Goal: Use online tool/utility: Utilize a website feature to perform a specific function

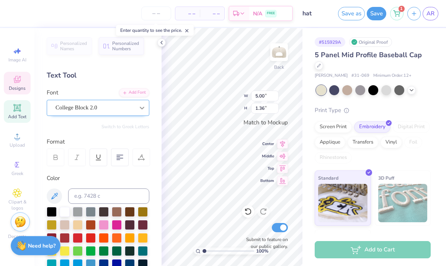
click at [136, 108] on div at bounding box center [142, 108] width 14 height 14
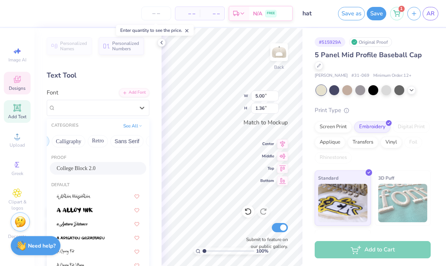
scroll to position [0, 121]
click at [98, 141] on button "Retro" at bounding box center [98, 141] width 20 height 12
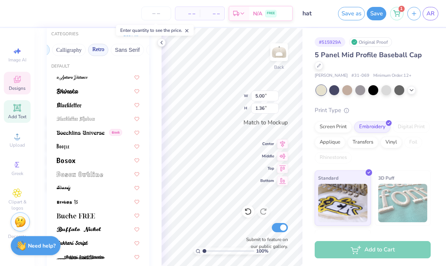
scroll to position [93, 0]
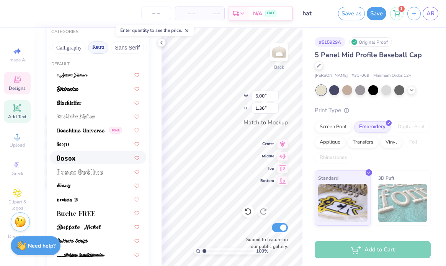
click at [88, 160] on div at bounding box center [98, 157] width 83 height 8
type input "4.78"
type input "1.06"
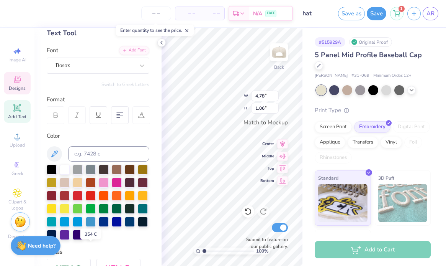
scroll to position [0, 0]
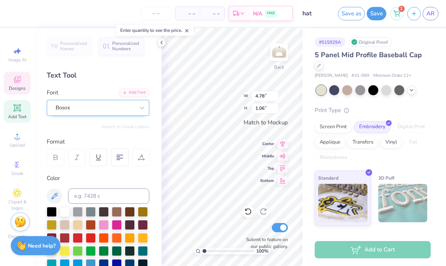
click at [98, 109] on div "Bosox" at bounding box center [95, 108] width 80 height 12
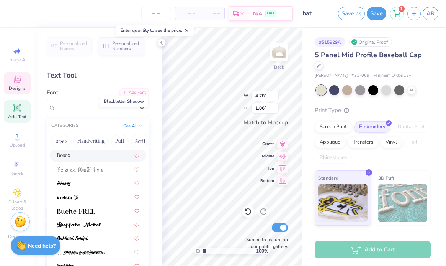
scroll to position [110, 0]
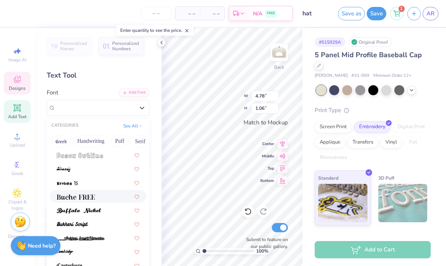
click at [85, 192] on span at bounding box center [76, 196] width 38 height 8
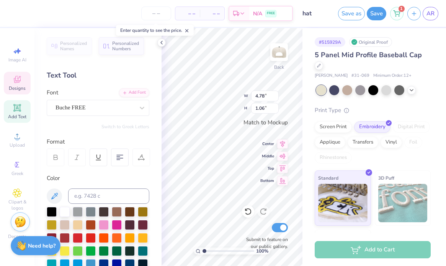
type input "4.99"
type input "1.23"
type textarea "PHI SIG"
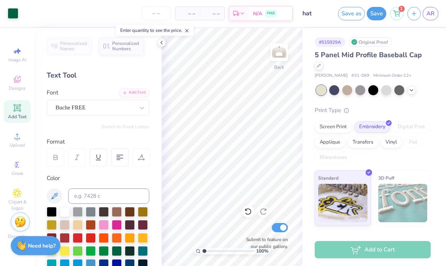
click at [19, 109] on icon at bounding box center [17, 108] width 6 height 6
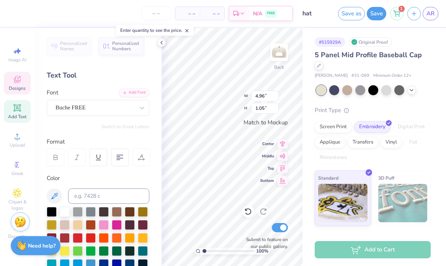
type input "4.96"
type input "1.05"
type input "1.46"
type input "0.42"
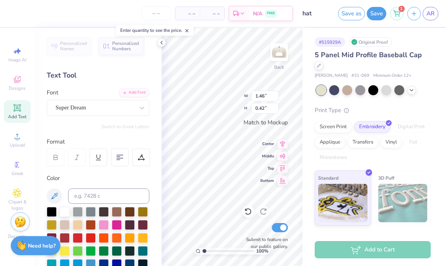
type textarea "T"
type textarea "Zeta Zeta"
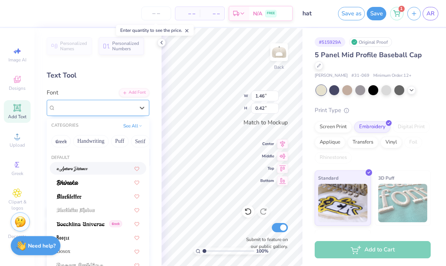
click at [97, 113] on div "Super Dream" at bounding box center [95, 108] width 80 height 12
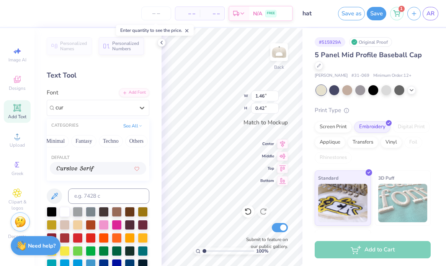
click at [89, 168] on img at bounding box center [76, 168] width 38 height 5
type input "cur"
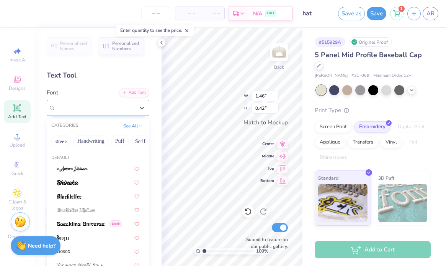
click at [130, 105] on div "Cursive Serif" at bounding box center [95, 108] width 80 height 12
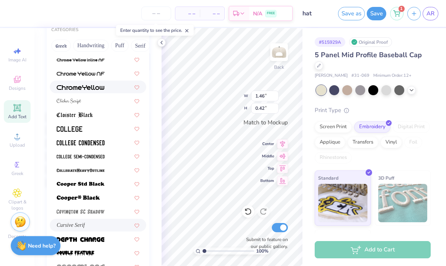
scroll to position [249, 0]
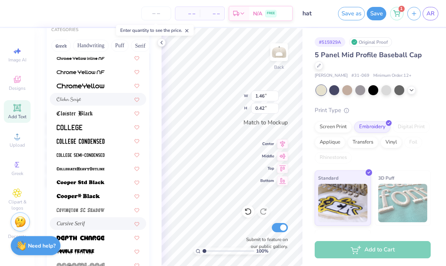
click at [97, 98] on div at bounding box center [98, 99] width 83 height 8
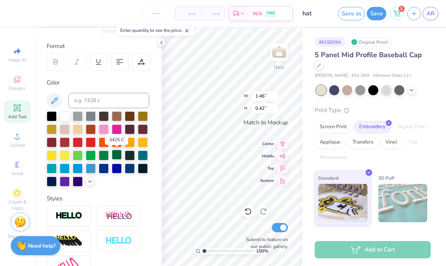
click at [117, 154] on div at bounding box center [117, 154] width 10 height 10
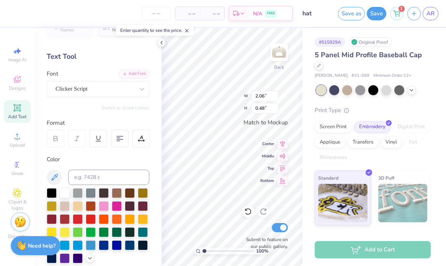
scroll to position [0, 0]
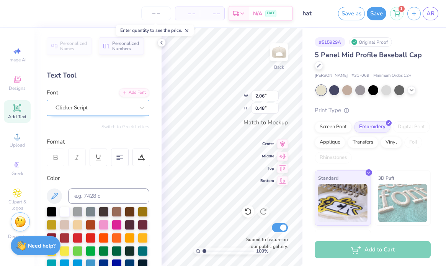
click at [108, 106] on div "Clicker Script" at bounding box center [95, 108] width 80 height 12
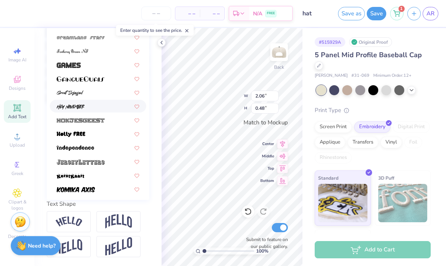
scroll to position [403, 0]
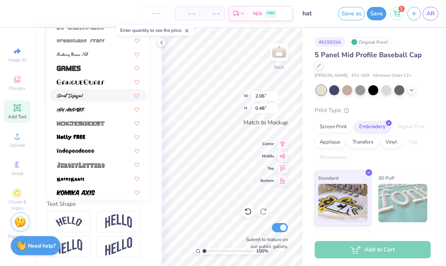
click at [104, 97] on div at bounding box center [98, 95] width 83 height 8
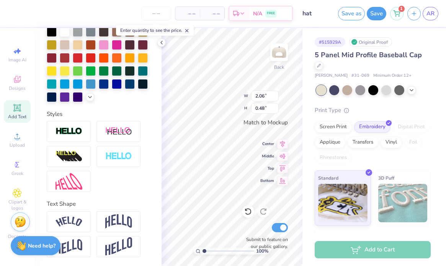
type input "2.37"
type input "0.54"
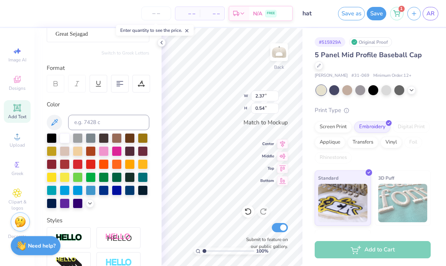
scroll to position [69, 0]
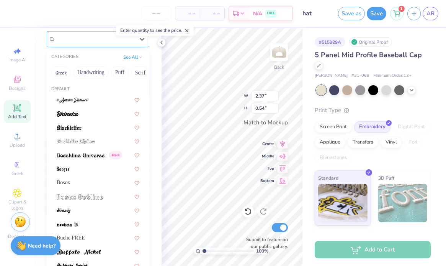
click at [113, 39] on div "Great Sejagad" at bounding box center [95, 39] width 80 height 12
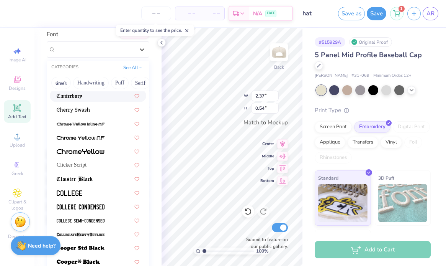
scroll to position [227, 0]
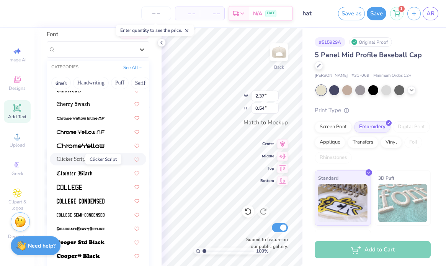
click at [75, 157] on span "Clicker Script" at bounding box center [72, 159] width 30 height 8
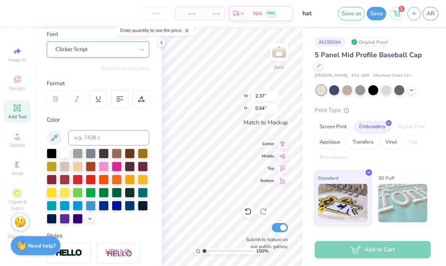
click at [120, 48] on div "Clicker Script" at bounding box center [95, 49] width 80 height 12
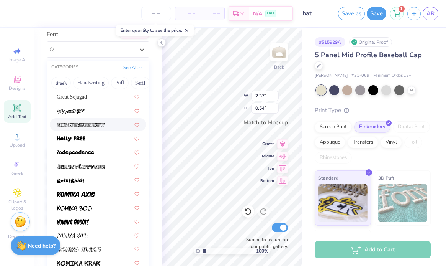
scroll to position [524, 0]
